Goal: Find specific page/section: Find specific page/section

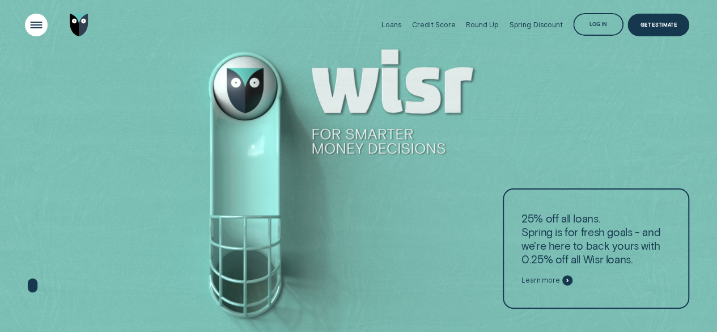
click at [45, 22] on div "Open Menu" at bounding box center [36, 25] width 32 height 32
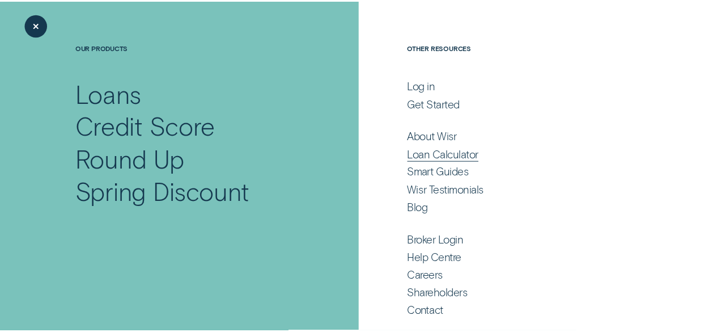
scroll to position [62, 0]
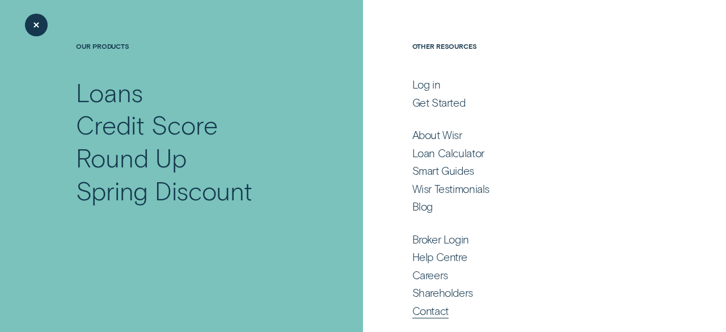
click at [434, 315] on div "Contact" at bounding box center [430, 311] width 36 height 14
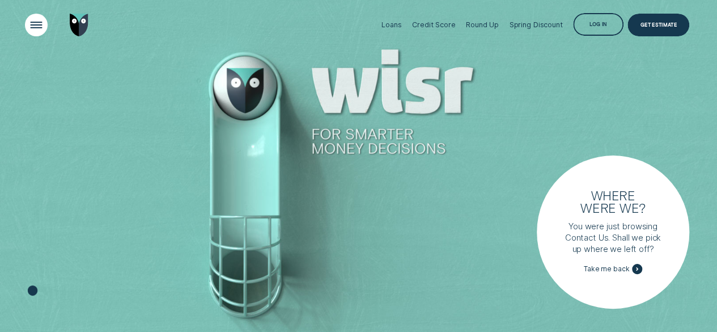
click at [36, 24] on div "Open Menu" at bounding box center [36, 25] width 32 height 32
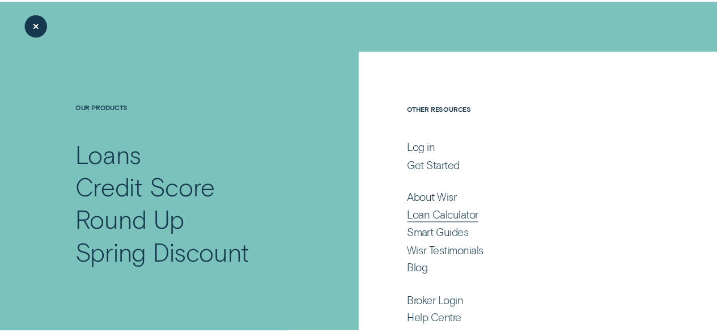
scroll to position [62, 0]
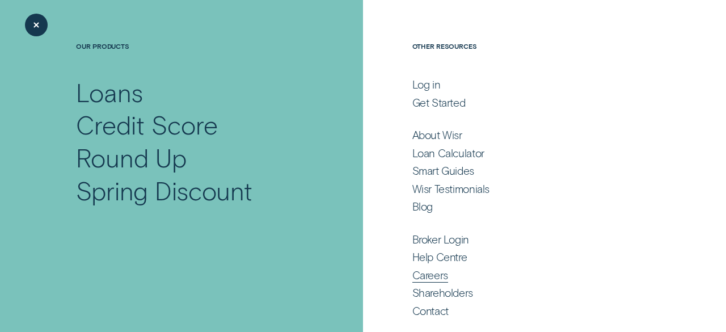
click at [417, 275] on div "Careers" at bounding box center [430, 275] width 36 height 14
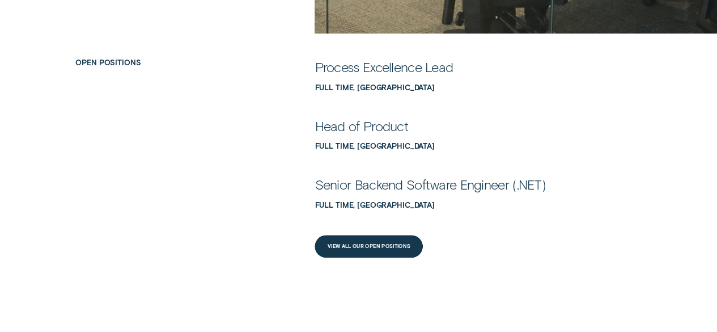
scroll to position [397, 0]
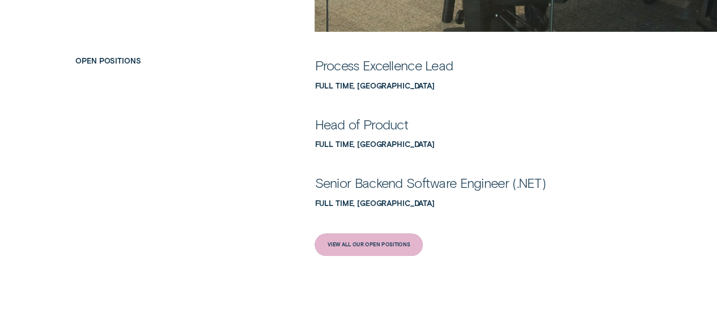
click at [357, 245] on div "View All Our Open Positions" at bounding box center [369, 244] width 83 height 5
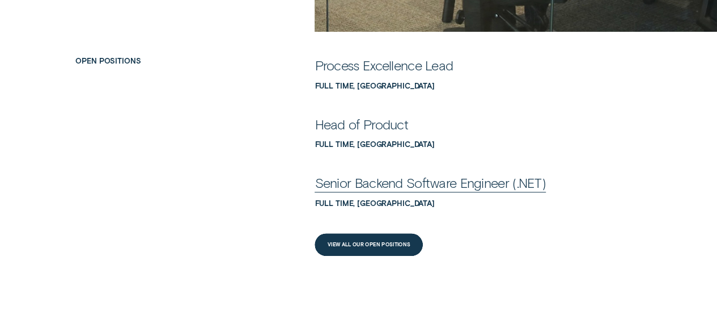
click at [466, 186] on div "Senior Backend Software Engineer (.NET)" at bounding box center [430, 182] width 231 height 17
